Goal: Task Accomplishment & Management: Complete application form

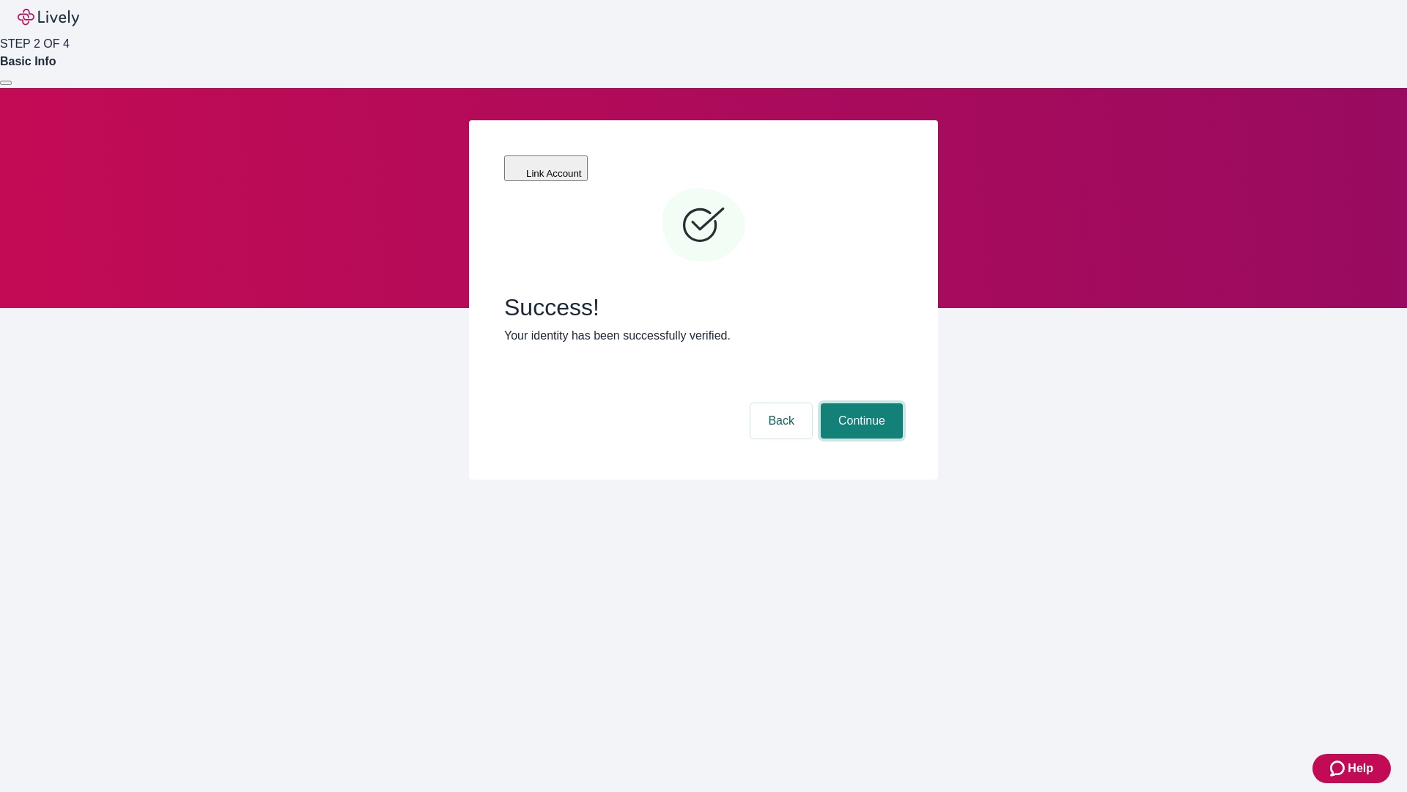
click at [860, 403] on button "Continue" at bounding box center [862, 420] width 82 height 35
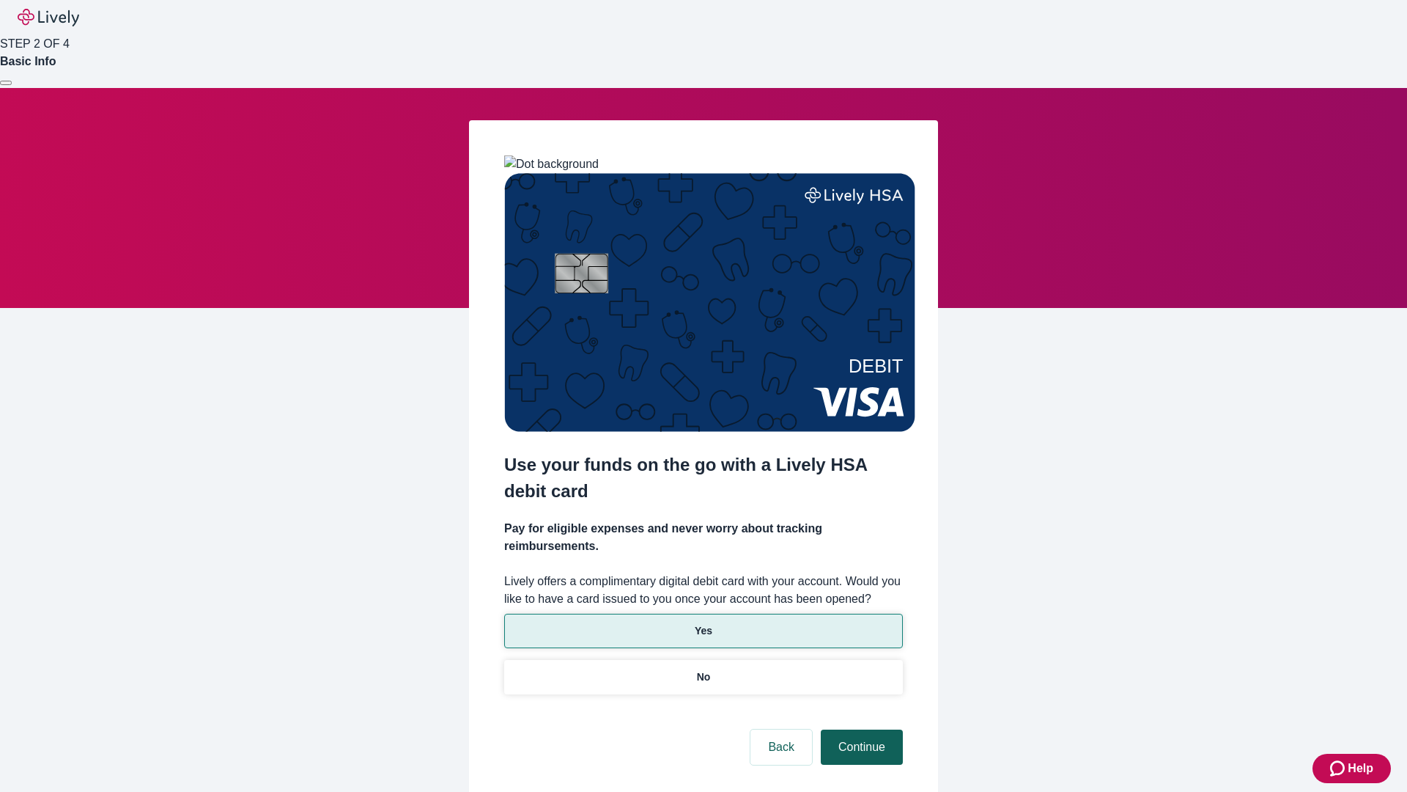
click at [703, 669] on p "No" at bounding box center [704, 676] width 14 height 15
click at [860, 729] on button "Continue" at bounding box center [862, 746] width 82 height 35
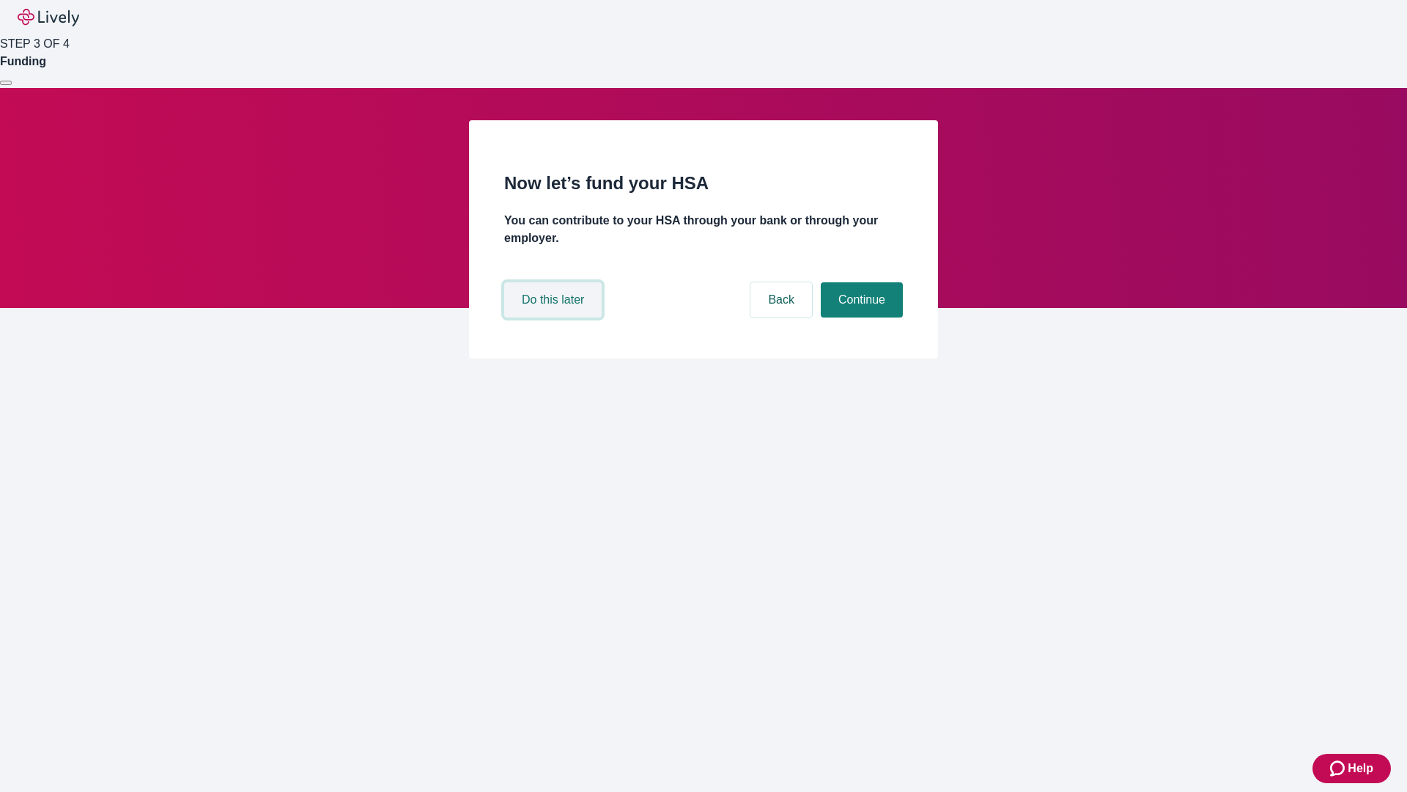
click at [555, 317] on button "Do this later" at bounding box center [552, 299] width 97 height 35
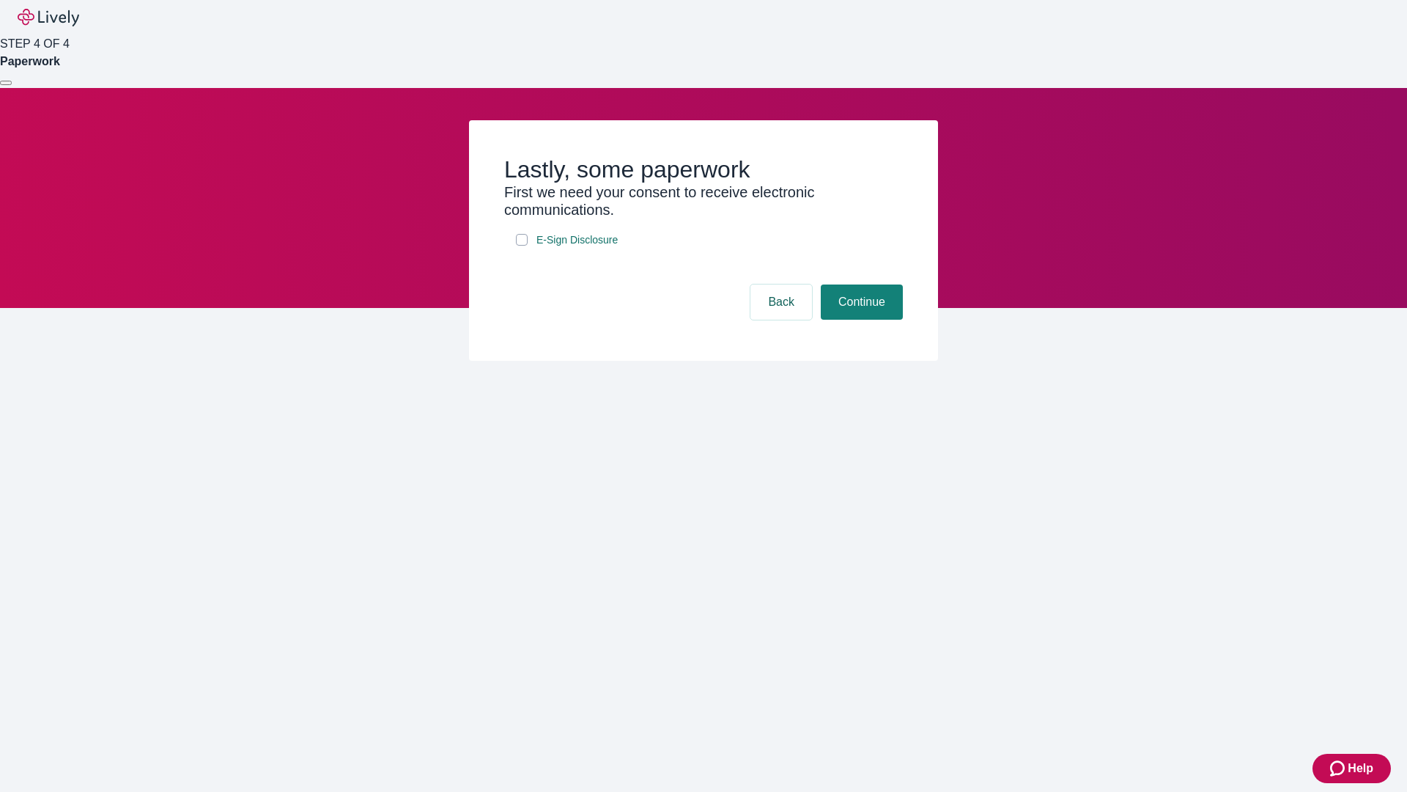
click at [522, 246] on input "E-Sign Disclosure" at bounding box center [522, 240] width 12 height 12
checkbox input "true"
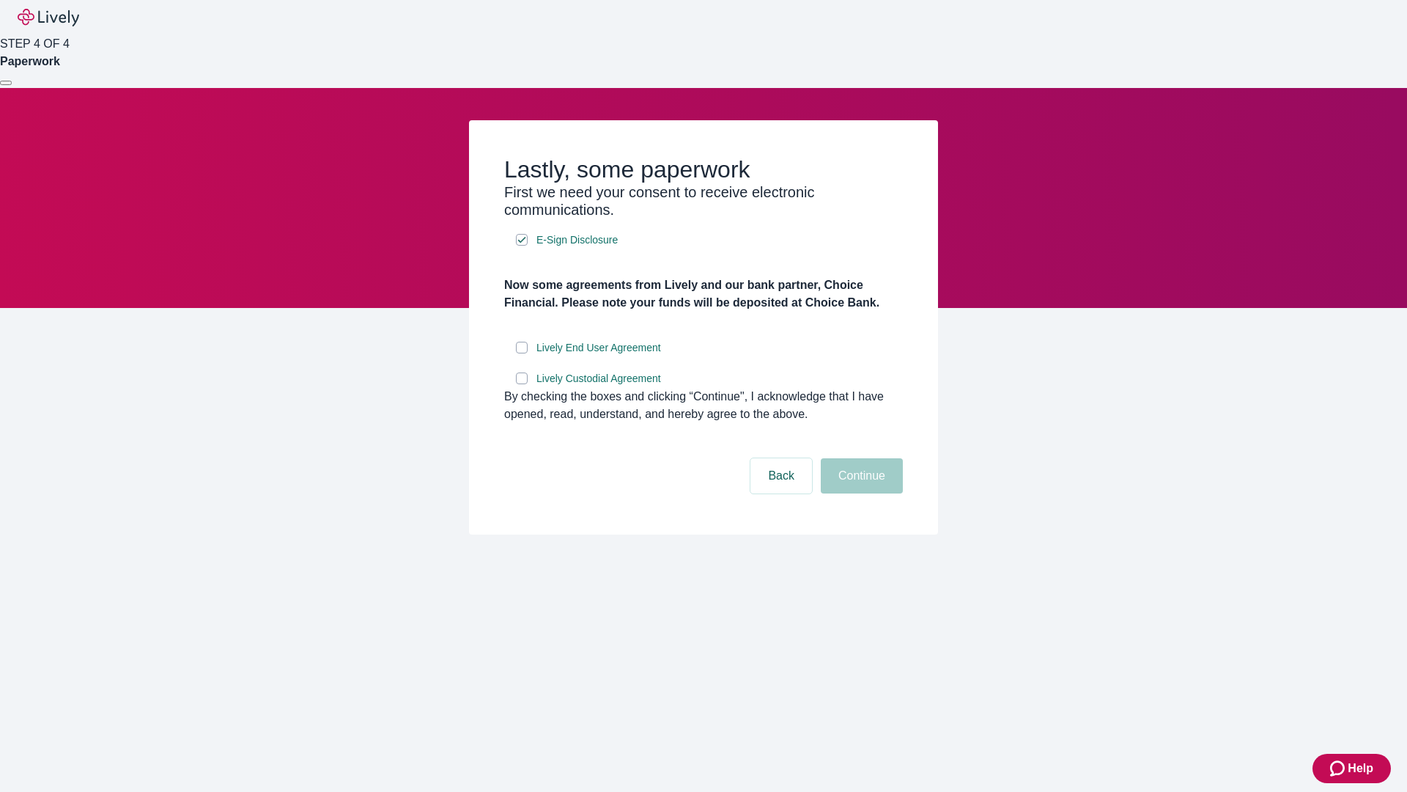
click at [522, 353] on input "Lively End User Agreement" at bounding box center [522, 348] width 12 height 12
checkbox input "true"
click at [522, 384] on input "Lively Custodial Agreement" at bounding box center [522, 378] width 12 height 12
checkbox input "true"
click at [860, 493] on button "Continue" at bounding box center [862, 475] width 82 height 35
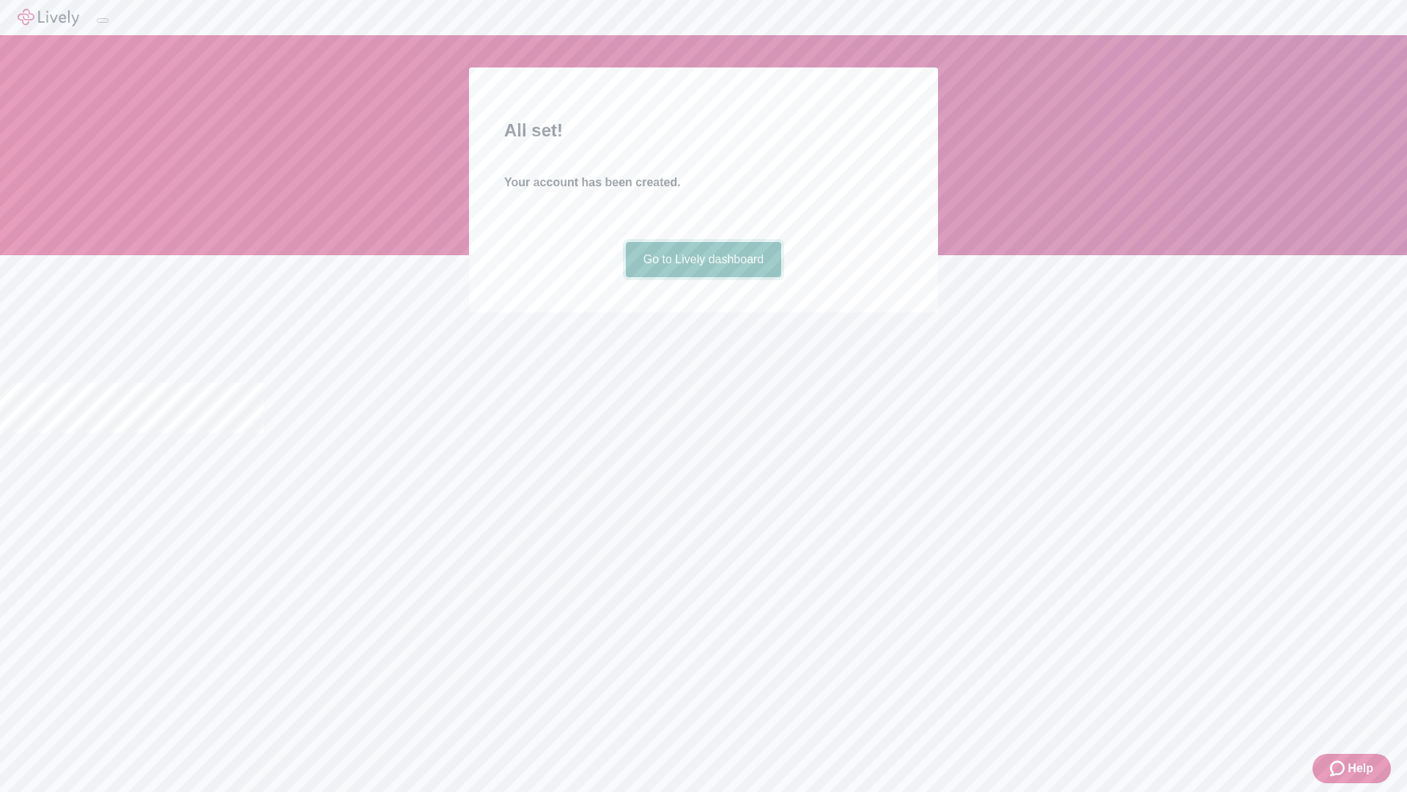
click at [703, 277] on link "Go to Lively dashboard" at bounding box center [704, 259] width 156 height 35
